Goal: Navigation & Orientation: Find specific page/section

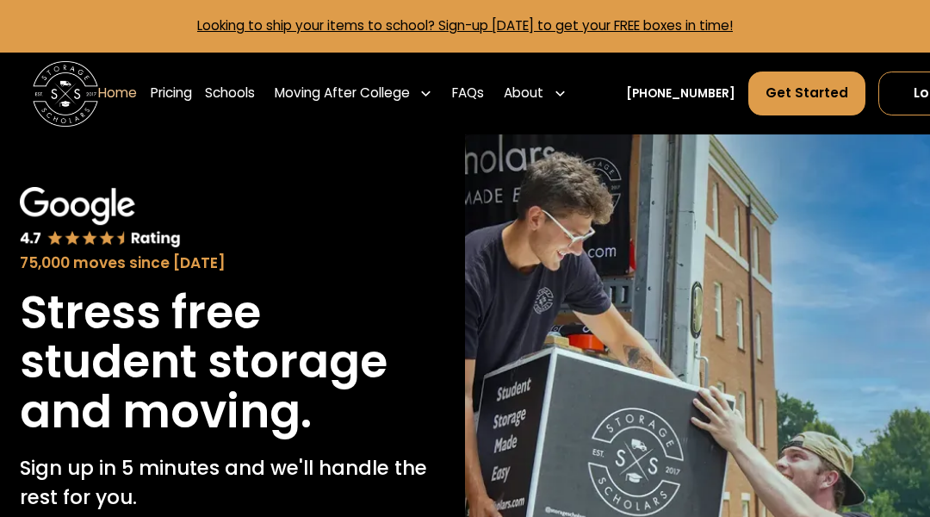
scroll to position [5680, 0]
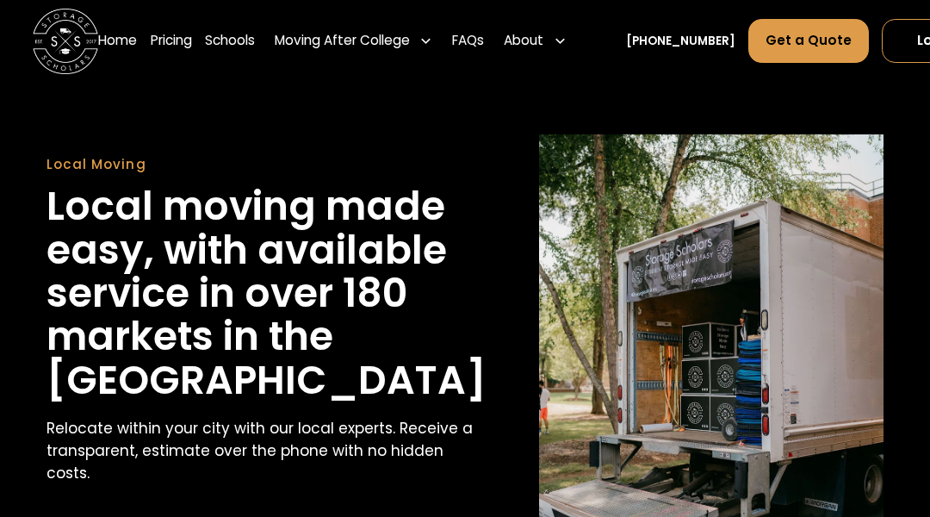
scroll to position [3926, 0]
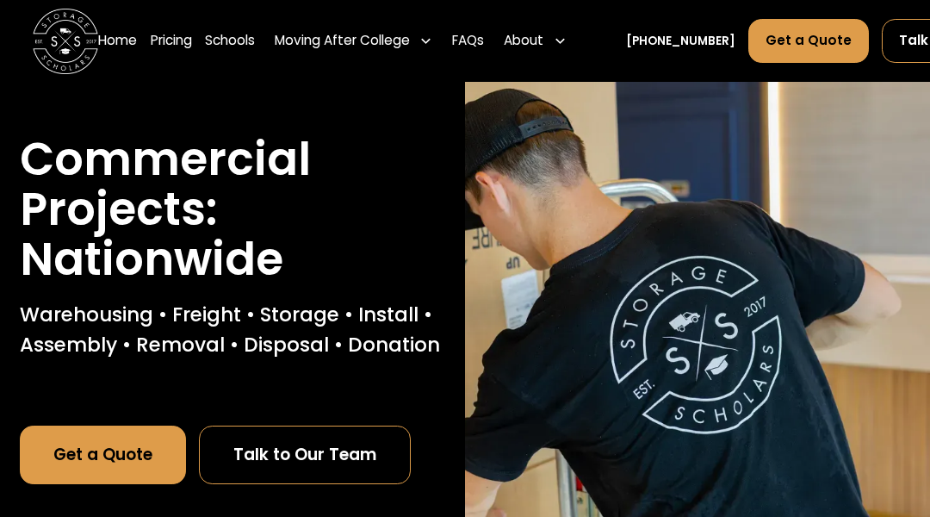
scroll to position [4295, 0]
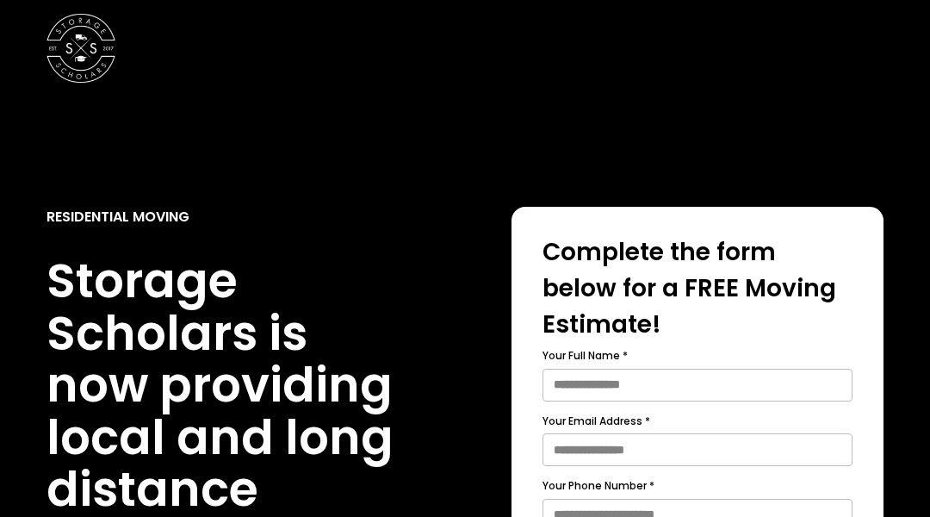
scroll to position [879, 0]
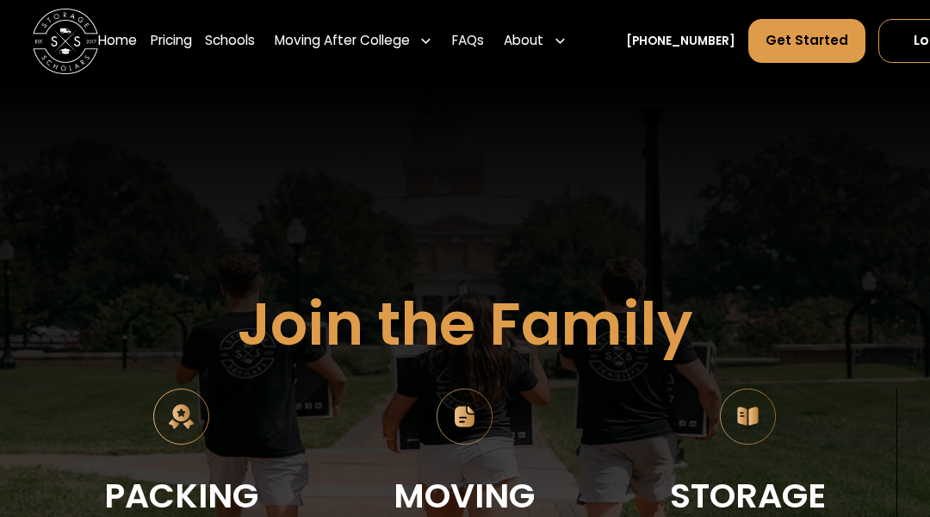
scroll to position [4081, 0]
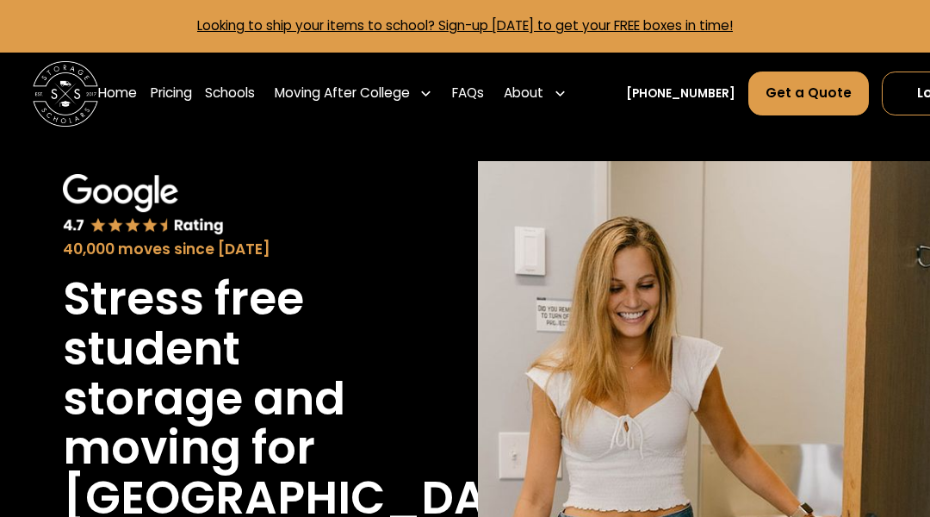
scroll to position [8435, 0]
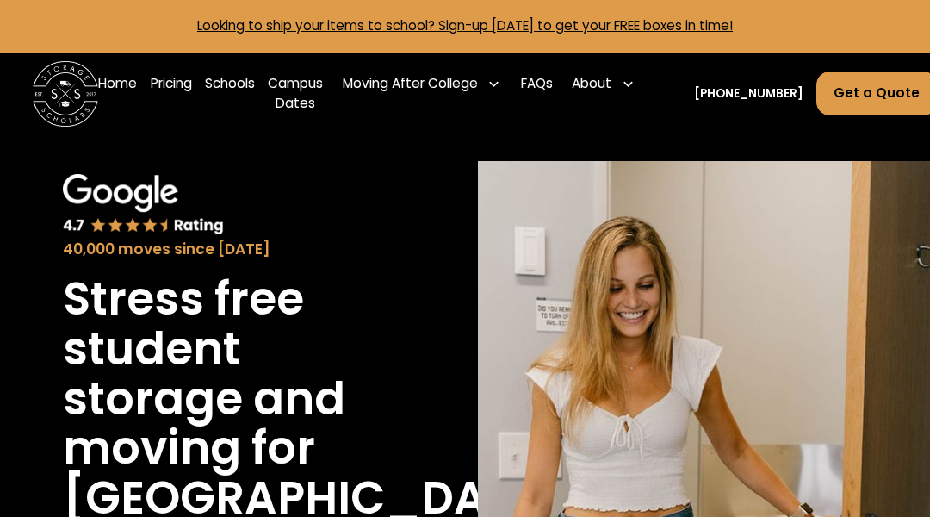
scroll to position [8239, 0]
